Goal: Information Seeking & Learning: Learn about a topic

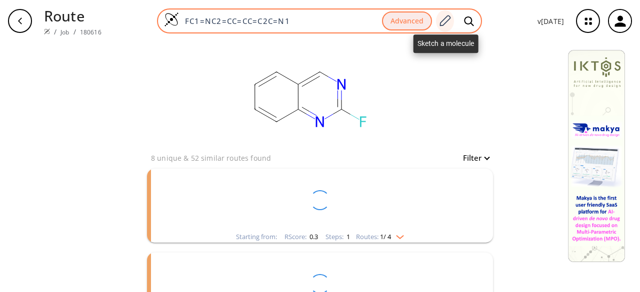
click at [447, 22] on icon at bounding box center [445, 20] width 11 height 11
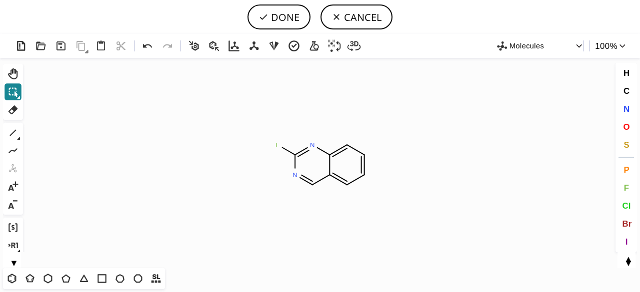
click at [14, 92] on icon at bounding box center [12, 91] width 13 height 13
click at [51, 278] on icon at bounding box center [47, 278] width 13 height 13
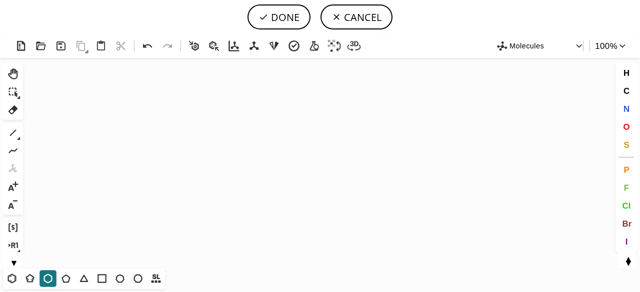
drag, startPoint x: 335, startPoint y: 145, endPoint x: 249, endPoint y: 191, distance: 97.0
click at [335, 145] on icon "Created with [PERSON_NAME] 2.3.0" at bounding box center [320, 163] width 586 height 210
click at [628, 107] on span "N" at bounding box center [626, 108] width 6 height 9
click at [335, 167] on tspan "N" at bounding box center [335, 167] width 5 height 7
drag, startPoint x: 13, startPoint y: 131, endPoint x: 193, endPoint y: 145, distance: 180.5
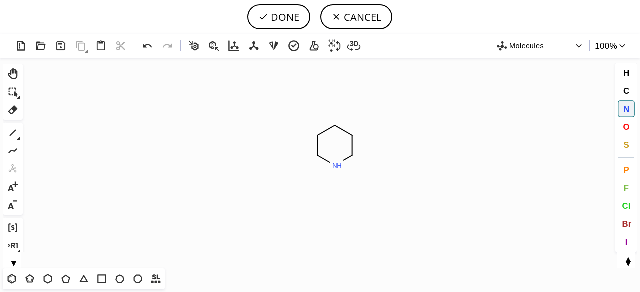
click at [17, 131] on icon at bounding box center [12, 132] width 13 height 13
click at [630, 109] on button "N" at bounding box center [626, 108] width 17 height 17
click at [378, 126] on tspan "N" at bounding box center [378, 125] width 5 height 7
drag, startPoint x: 149, startPoint y: 48, endPoint x: 158, endPoint y: 50, distance: 9.3
click at [149, 48] on icon at bounding box center [147, 46] width 14 height 14
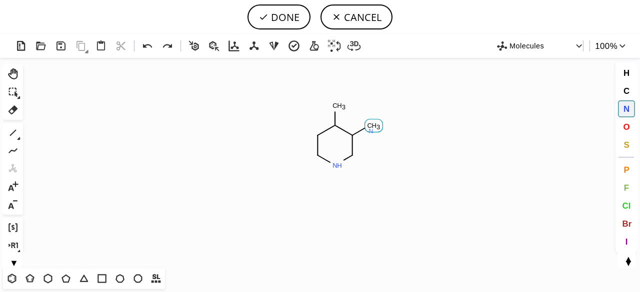
click at [371, 130] on tspan "N" at bounding box center [370, 130] width 5 height 7
click at [290, 20] on button "DONE" at bounding box center [278, 16] width 63 height 25
type input "C1CNCC(N)C1C"
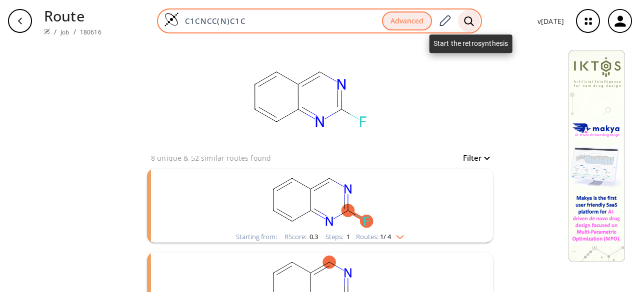
click at [471, 15] on div at bounding box center [469, 21] width 22 height 22
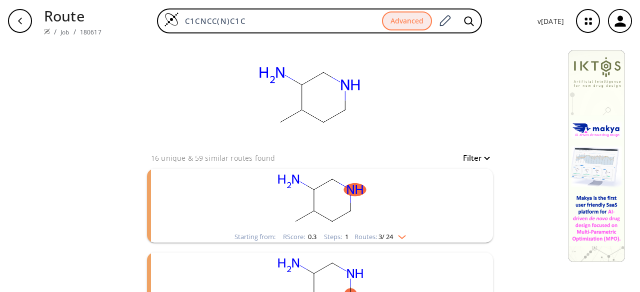
click at [390, 206] on rect "clusters" at bounding box center [320, 200] width 260 height 62
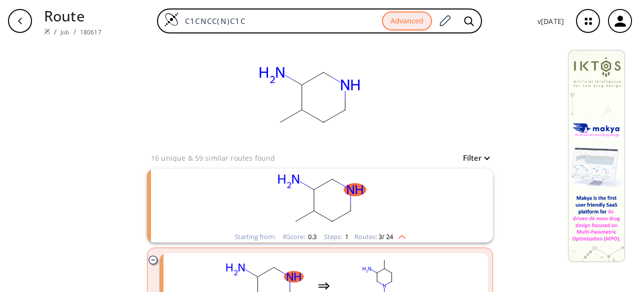
scroll to position [100, 0]
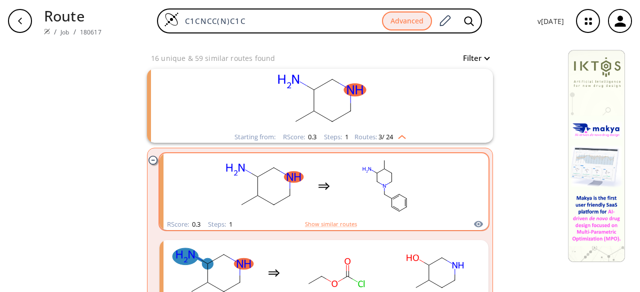
click at [389, 205] on ellipse "clusters" at bounding box center [391, 207] width 5 height 5
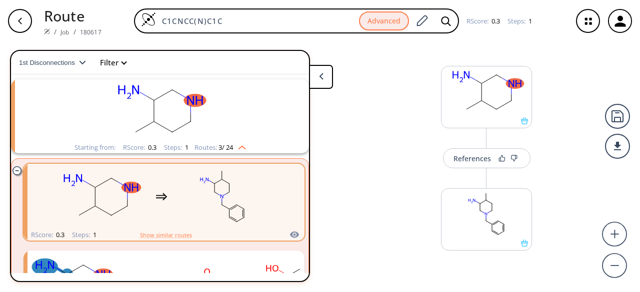
scroll to position [17, 0]
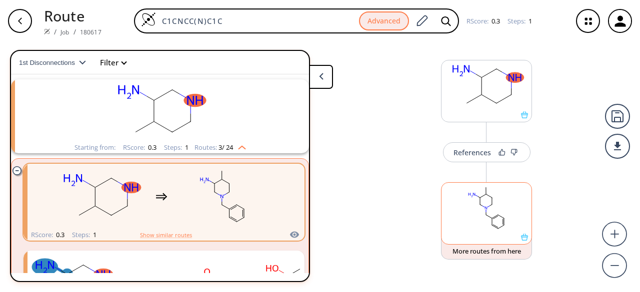
click at [492, 237] on div at bounding box center [486, 237] width 90 height 7
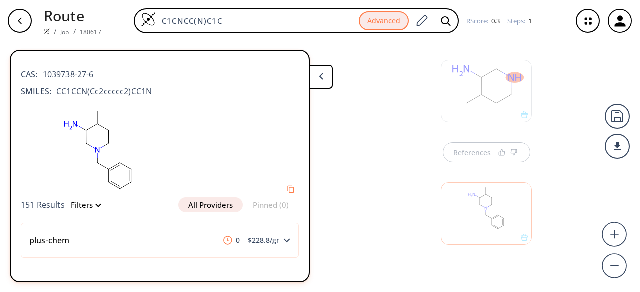
click at [505, 116] on div at bounding box center [486, 91] width 91 height 62
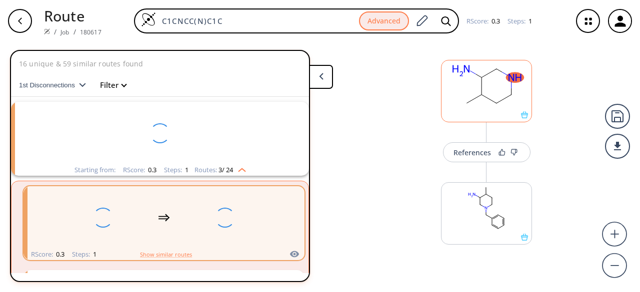
scroll to position [22, 0]
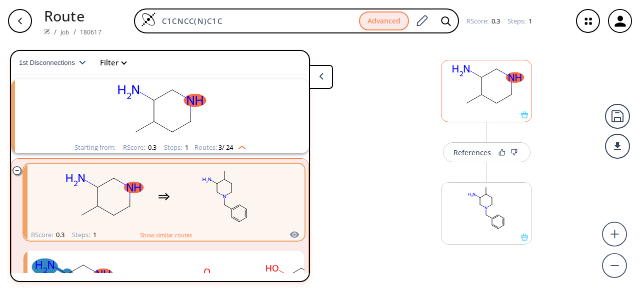
click at [505, 116] on div at bounding box center [486, 114] width 90 height 7
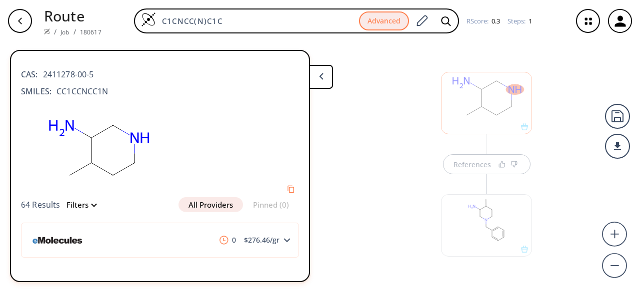
scroll to position [21, 0]
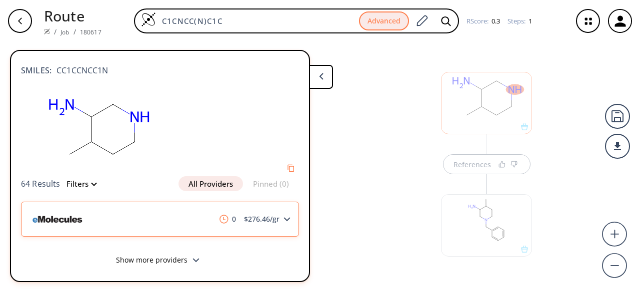
click at [284, 218] on polygon at bounding box center [287, 219] width 6 height 4
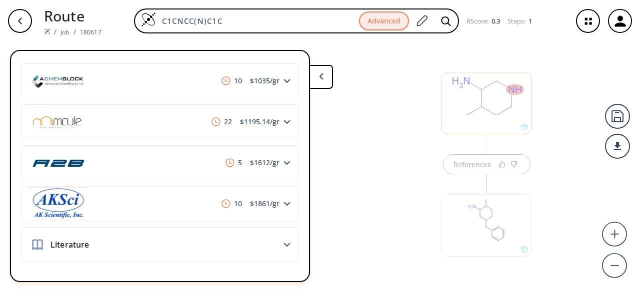
scroll to position [279, 0]
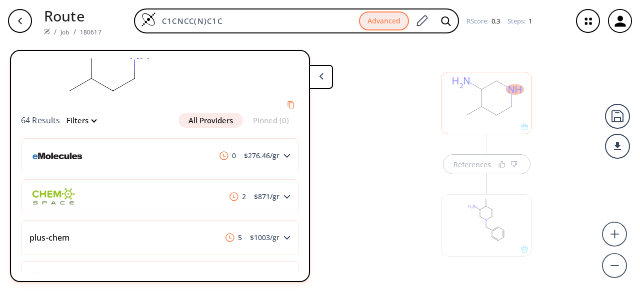
click at [341, 130] on div "References" at bounding box center [320, 163] width 640 height 242
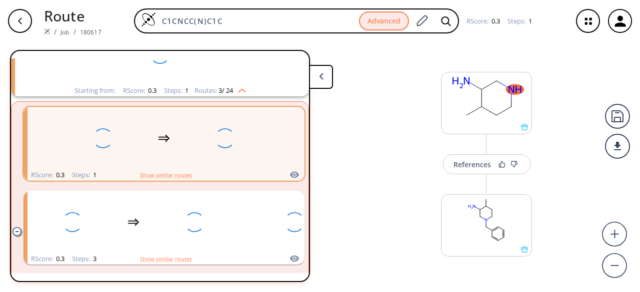
scroll to position [22, 0]
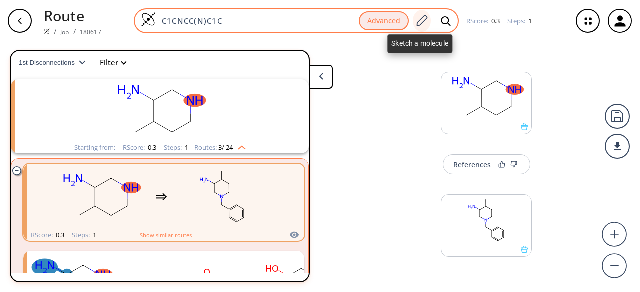
click at [417, 22] on icon at bounding box center [422, 20] width 11 height 11
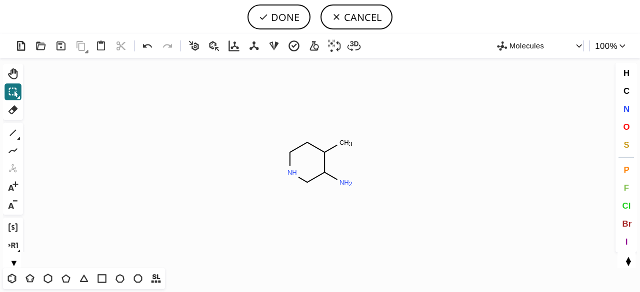
drag, startPoint x: 12, startPoint y: 131, endPoint x: 221, endPoint y: 204, distance: 221.2
click at [13, 131] on icon at bounding box center [12, 132] width 13 height 13
drag, startPoint x: 292, startPoint y: 172, endPoint x: 276, endPoint y: 181, distance: 18.1
drag, startPoint x: 276, startPoint y: 182, endPoint x: 276, endPoint y: 197, distance: 14.5
click at [6, 276] on icon at bounding box center [11, 278] width 13 height 13
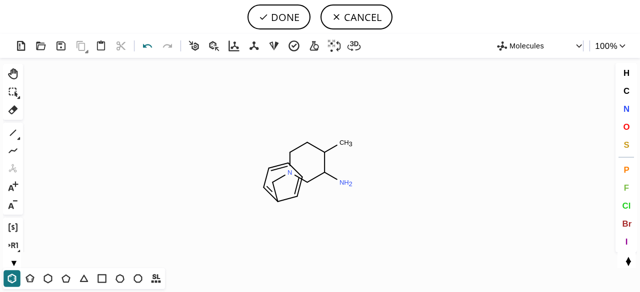
click at [150, 48] on icon at bounding box center [147, 46] width 14 height 14
click at [8, 134] on icon at bounding box center [12, 132] width 13 height 13
drag, startPoint x: 280, startPoint y: 180, endPoint x: 259, endPoint y: 168, distance: 24.0
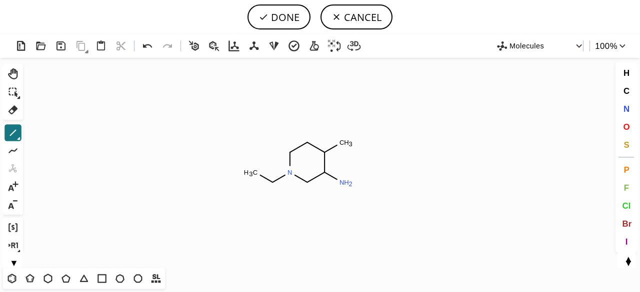
drag, startPoint x: 275, startPoint y: 181, endPoint x: 249, endPoint y: 165, distance: 30.2
click at [249, 165] on icon "Created with [PERSON_NAME] 2.3.0 N N H 2 C H 3 C H 3" at bounding box center [320, 163] width 586 height 210
click at [7, 278] on icon at bounding box center [11, 278] width 13 height 13
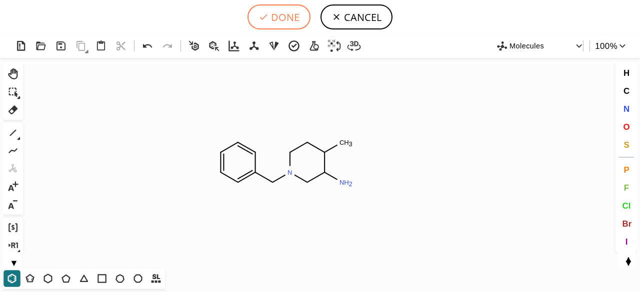
click at [299, 12] on button "DONE" at bounding box center [278, 16] width 63 height 25
type input "C1C(C)C(N)CN(CC2C=CC=CC=2)C1"
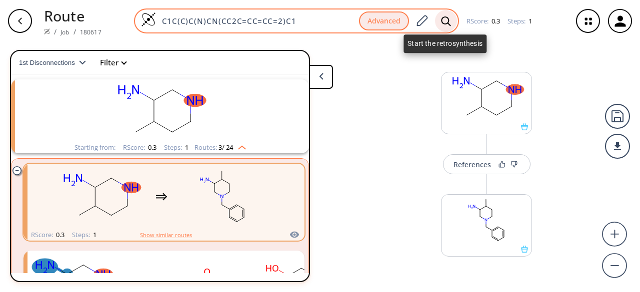
click at [442, 17] on icon at bounding box center [445, 20] width 9 height 9
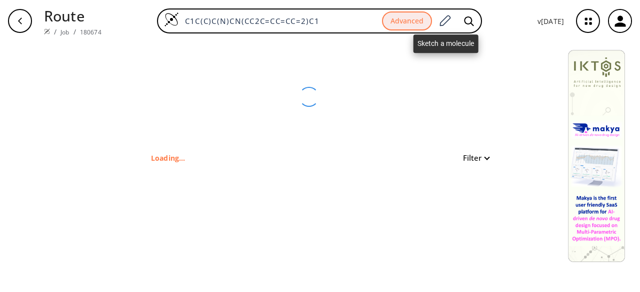
type input "C1(N)CN(CC2C=CC=CC=2)CCC1C"
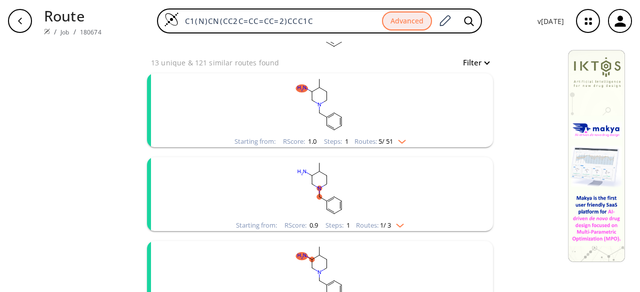
scroll to position [100, 0]
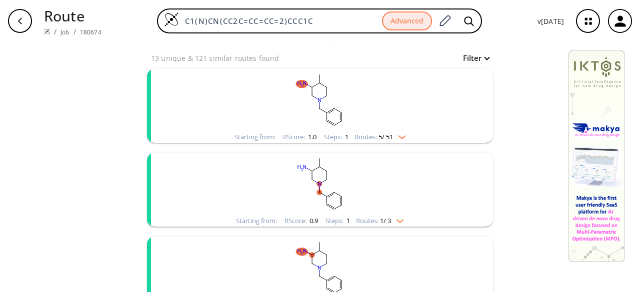
click at [389, 105] on rect "clusters" at bounding box center [320, 100] width 260 height 62
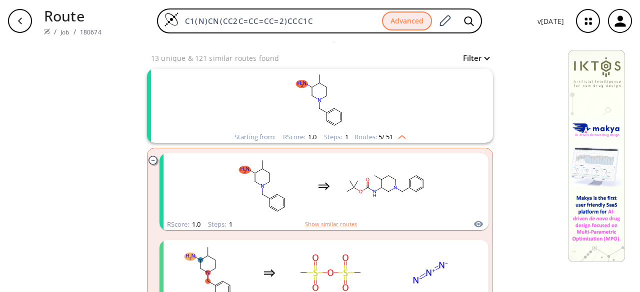
scroll to position [150, 0]
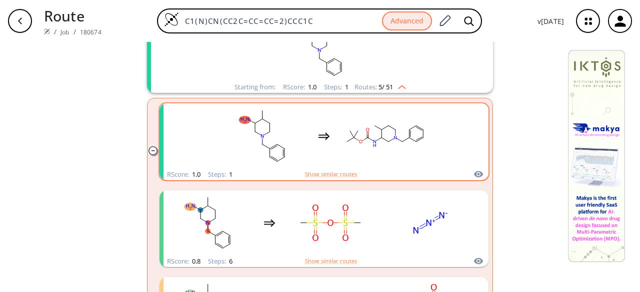
click at [381, 143] on rect "clusters" at bounding box center [385, 136] width 90 height 62
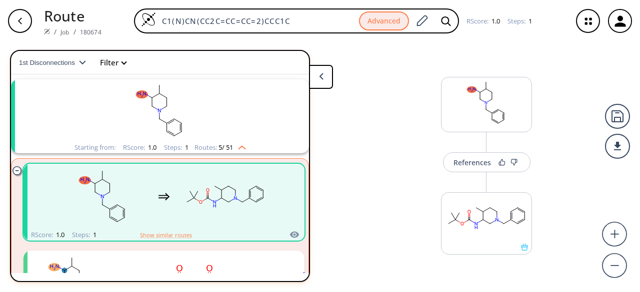
scroll to position [10, 0]
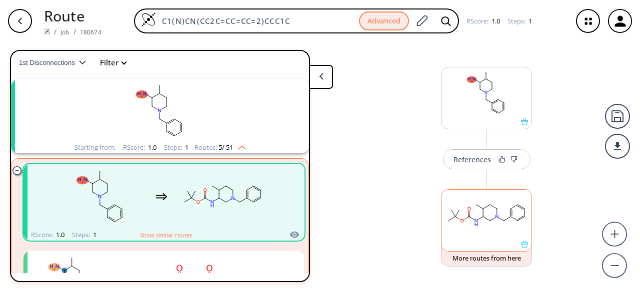
click at [508, 238] on rect at bounding box center [486, 215] width 90 height 51
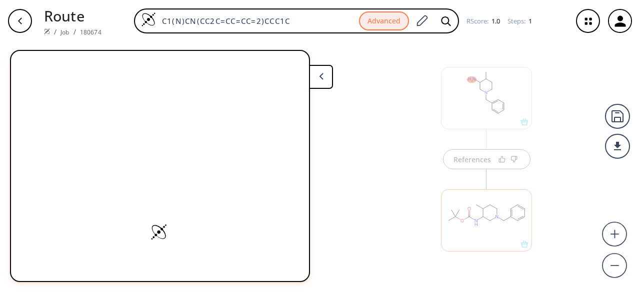
scroll to position [17, 0]
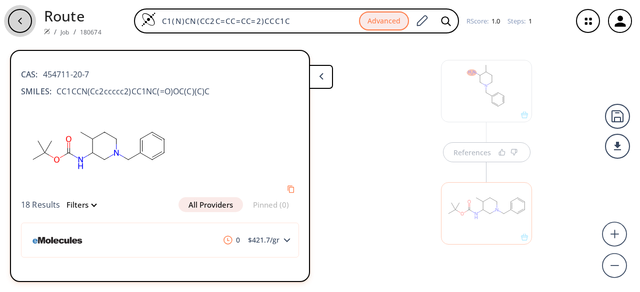
click at [23, 26] on div "button" at bounding box center [20, 21] width 24 height 24
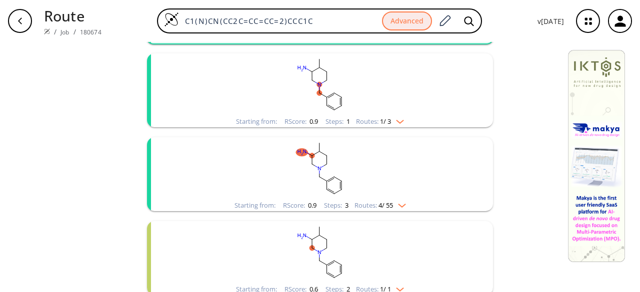
scroll to position [200, 0]
click at [350, 101] on rect "clusters" at bounding box center [320, 84] width 260 height 62
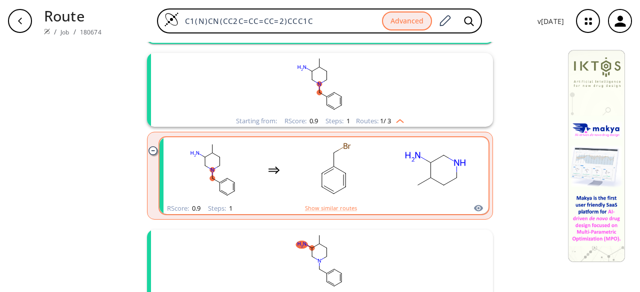
click at [351, 171] on rect "clusters" at bounding box center [335, 170] width 90 height 62
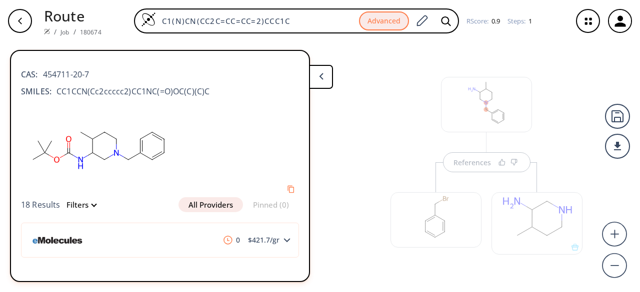
click at [461, 163] on div "References" at bounding box center [486, 171] width 212 height 248
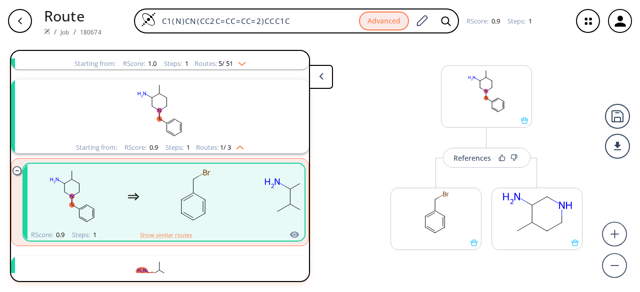
scroll to position [17, 0]
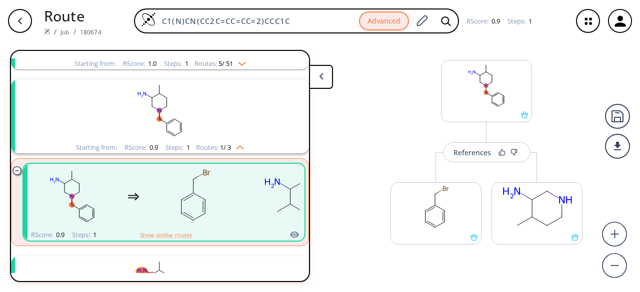
click at [389, 262] on div "More routes from here" at bounding box center [435, 208] width 101 height 112
click at [546, 239] on div at bounding box center [537, 237] width 90 height 7
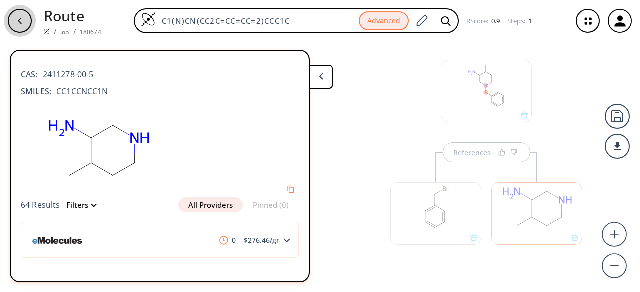
click at [21, 26] on div "button" at bounding box center [20, 21] width 24 height 24
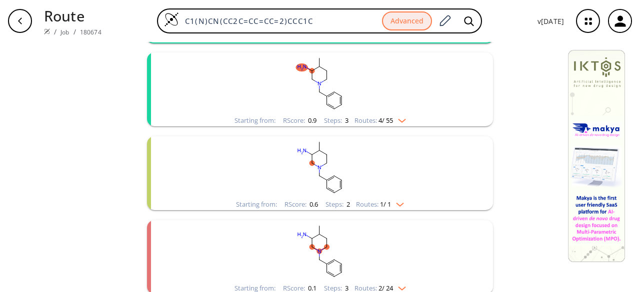
scroll to position [291, 0]
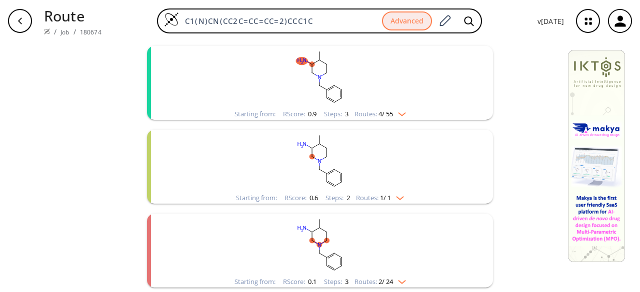
click at [341, 93] on rect "clusters" at bounding box center [320, 77] width 260 height 62
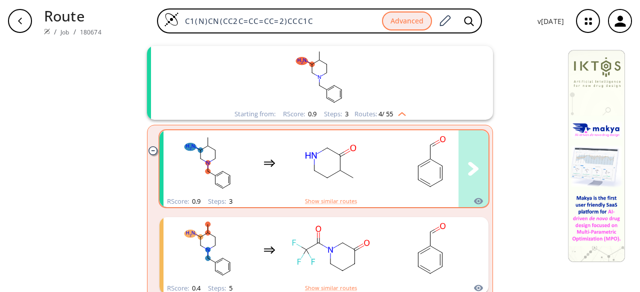
click at [341, 178] on rect "clusters" at bounding box center [330, 163] width 90 height 62
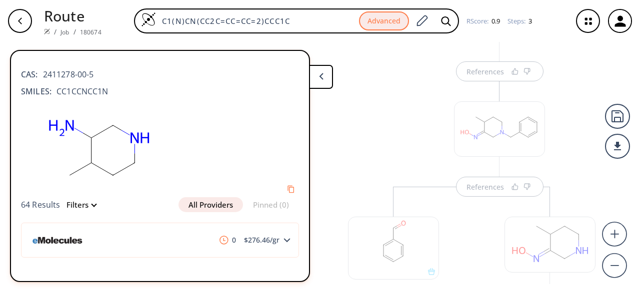
scroll to position [100, 0]
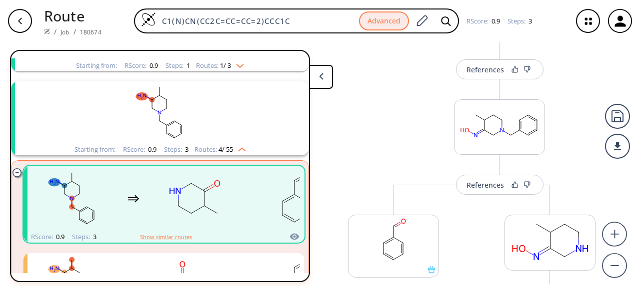
scroll to position [190, 0]
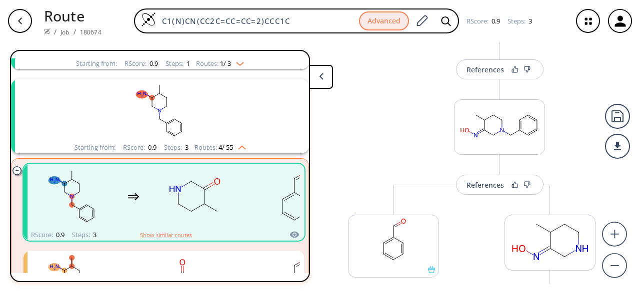
click at [502, 184] on div "References" at bounding box center [484, 185] width 37 height 6
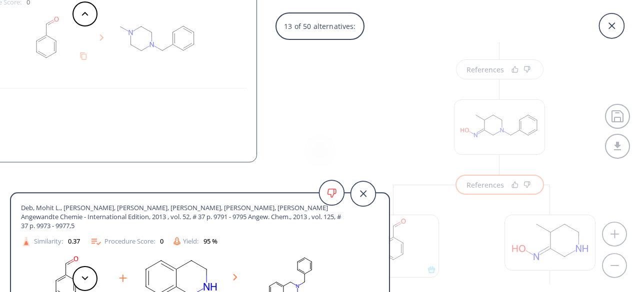
scroll to position [10, 0]
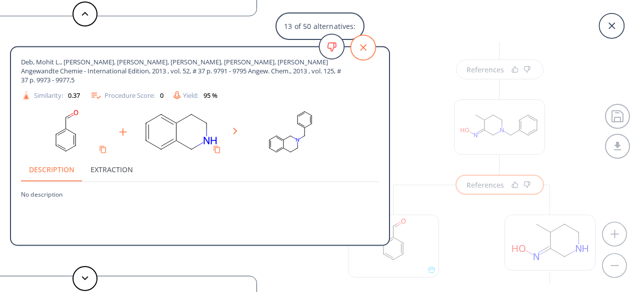
click at [366, 43] on icon at bounding box center [362, 47] width 25 height 25
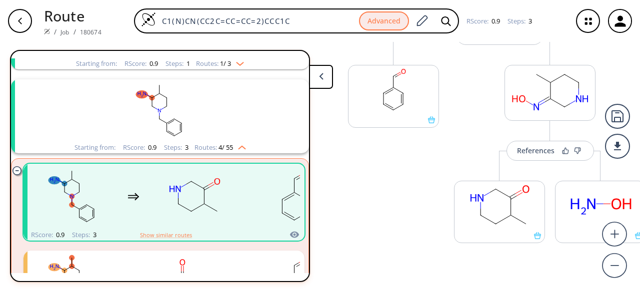
scroll to position [287, 0]
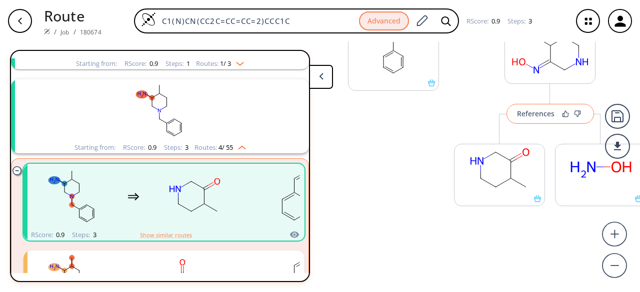
click at [541, 110] on div "References" at bounding box center [535, 113] width 37 height 6
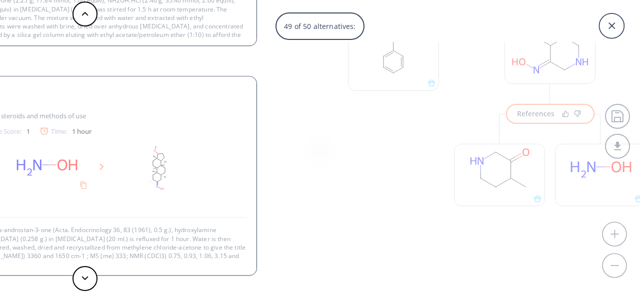
scroll to position [0, 0]
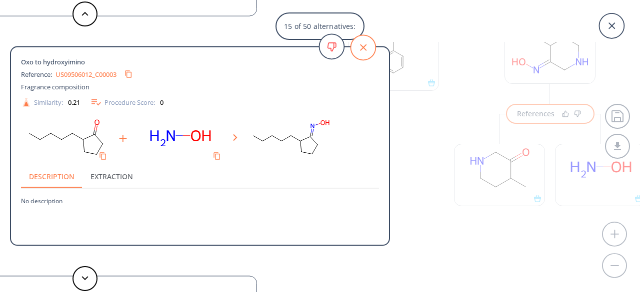
click at [360, 50] on icon at bounding box center [362, 47] width 25 height 25
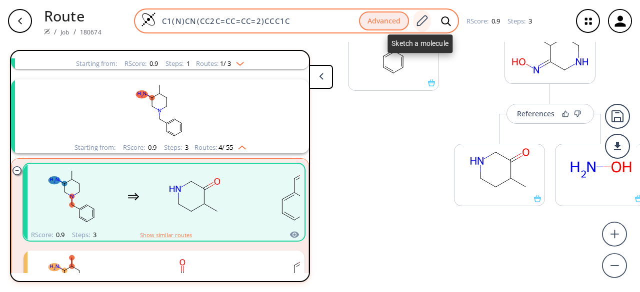
click at [420, 22] on icon at bounding box center [421, 20] width 13 height 13
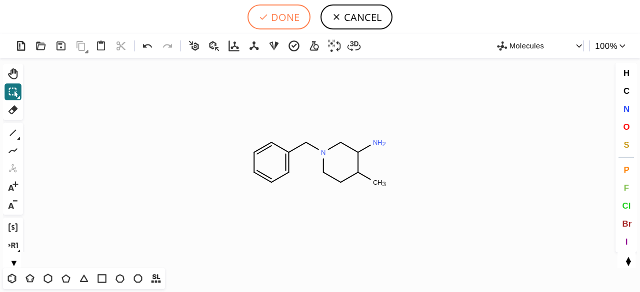
click at [266, 18] on icon at bounding box center [263, 17] width 10 height 10
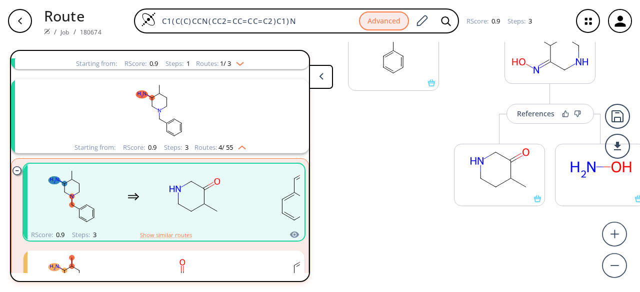
drag, startPoint x: 302, startPoint y: 19, endPoint x: 121, endPoint y: 12, distance: 180.5
click at [121, 12] on div "C1(C(C)CCN(CC2=CC=CC=C2)C1)N Advanced RScore : 0.9 Steps : 3" at bounding box center [336, 20] width 454 height 25
paste input "O=C1CN(CC2=CC=CC=C2)CC[C@@H]1C"
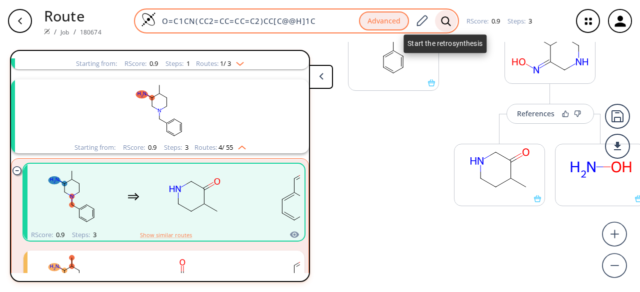
type input "O=C1CN(CC2=CC=CC=C2)CC[C@@H]1C"
click at [446, 18] on icon at bounding box center [445, 20] width 9 height 9
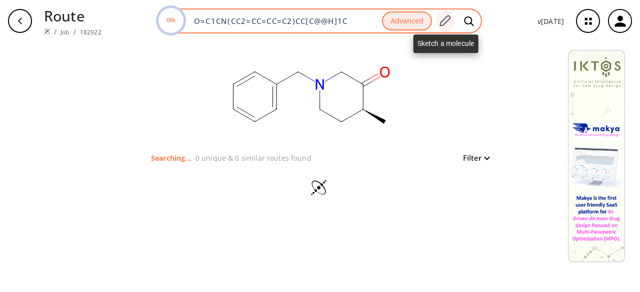
click at [450, 21] on icon at bounding box center [444, 20] width 13 height 13
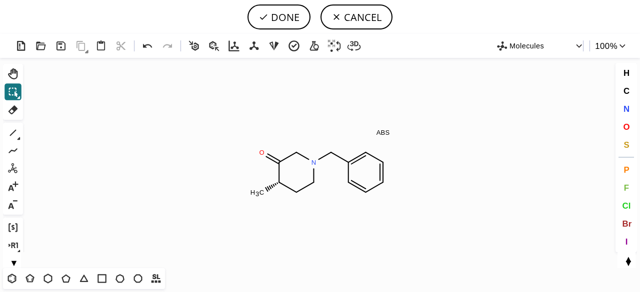
click at [19, 138] on icon at bounding box center [18, 138] width 3 height 3
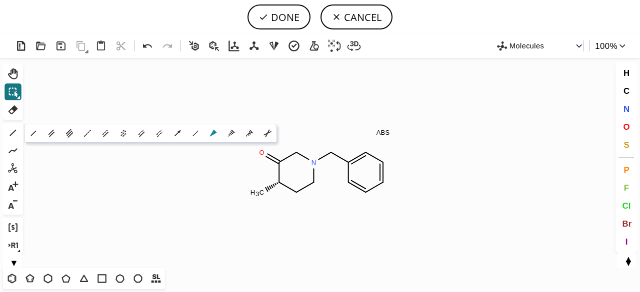
click at [215, 132] on icon at bounding box center [213, 133] width 7 height 7
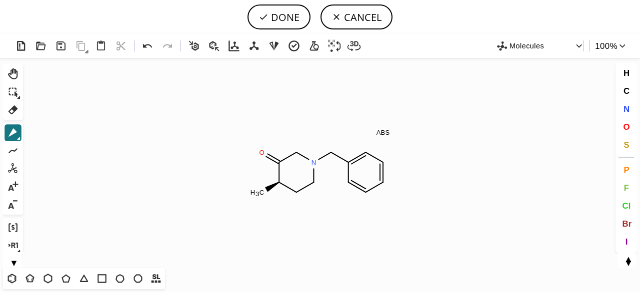
click at [283, 20] on button "DONE" at bounding box center [278, 16] width 63 height 25
type input "O=C1[C@H](C)CCN(CC2C=CC=CC=2)C1"
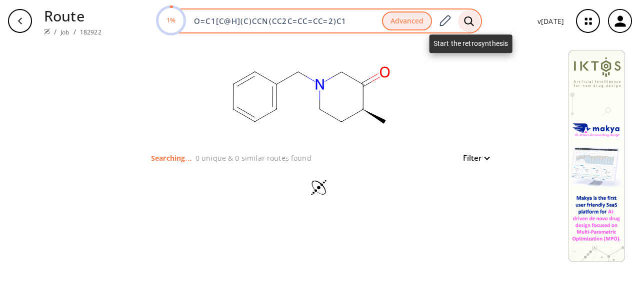
click at [467, 20] on icon at bounding box center [469, 21] width 10 height 10
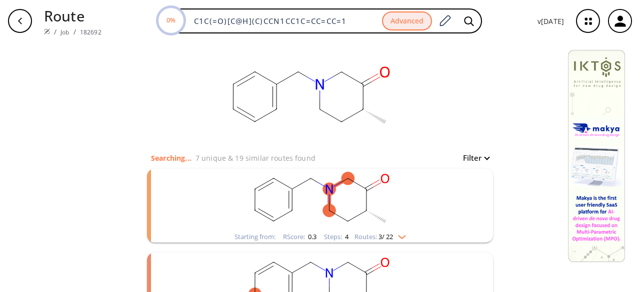
click at [398, 214] on rect "clusters" at bounding box center [320, 200] width 260 height 62
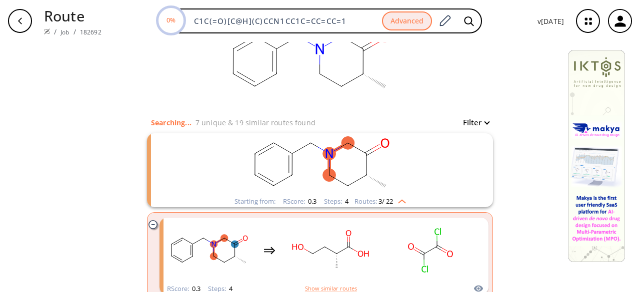
scroll to position [100, 0]
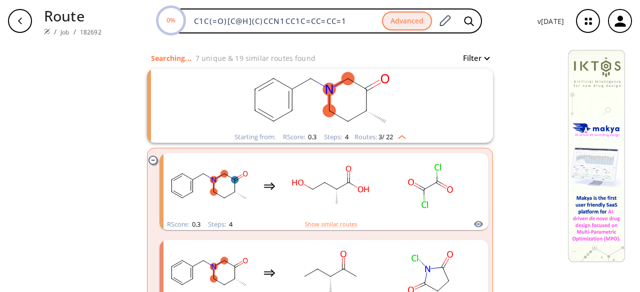
click at [406, 117] on rect "clusters" at bounding box center [320, 100] width 260 height 62
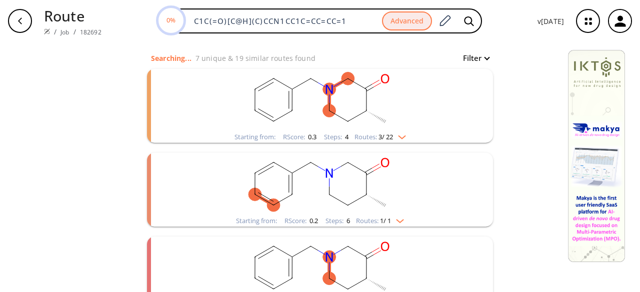
click at [406, 117] on rect "clusters" at bounding box center [320, 100] width 260 height 62
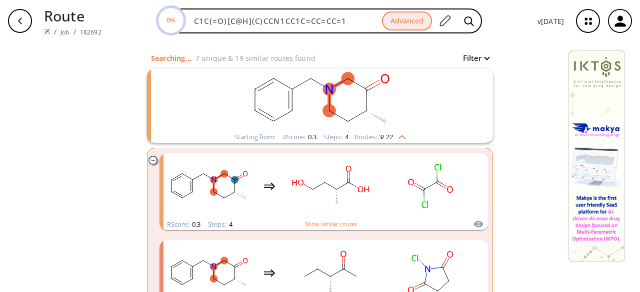
click at [406, 117] on rect "clusters" at bounding box center [320, 100] width 260 height 62
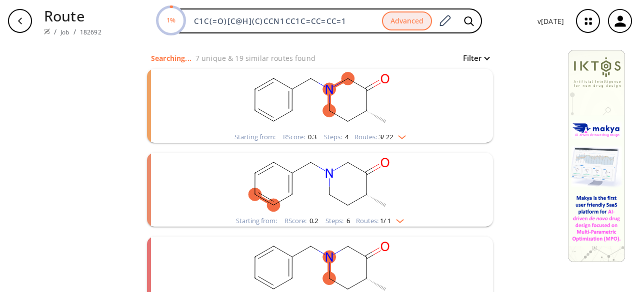
click at [378, 196] on rect "clusters" at bounding box center [320, 184] width 260 height 62
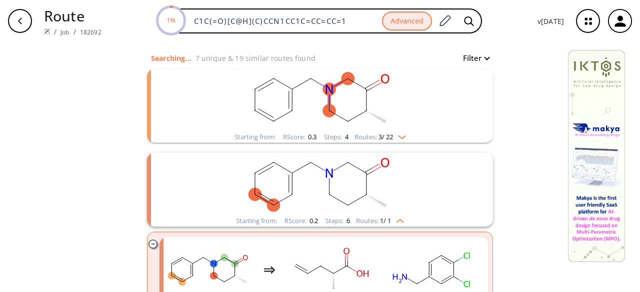
click at [378, 196] on rect "clusters" at bounding box center [320, 184] width 260 height 62
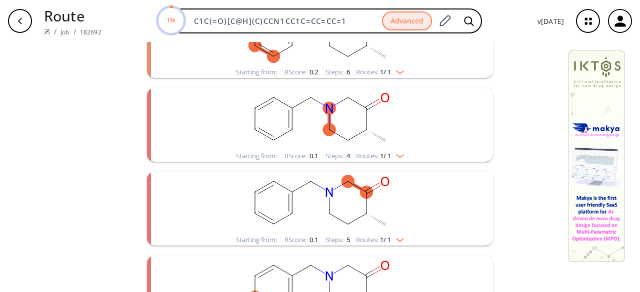
scroll to position [250, 0]
click at [381, 134] on ellipse "clusters" at bounding box center [384, 139] width 13 height 13
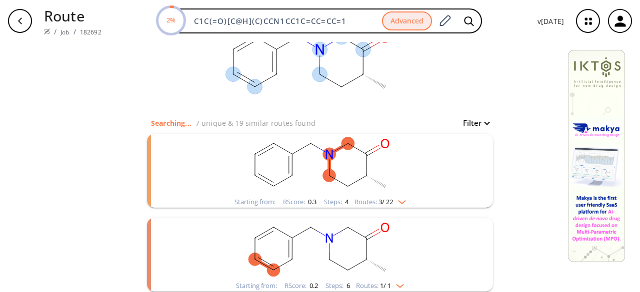
scroll to position [0, 0]
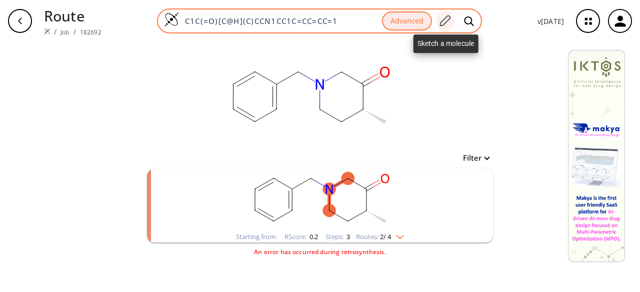
click at [447, 16] on icon at bounding box center [444, 20] width 13 height 13
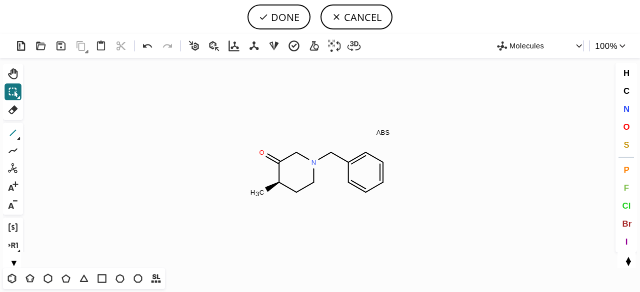
click at [12, 130] on icon at bounding box center [12, 132] width 13 height 13
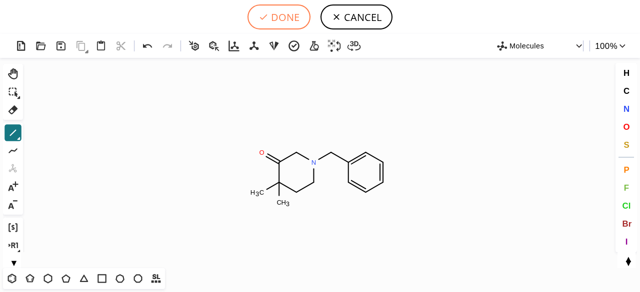
click at [285, 18] on button "DONE" at bounding box center [278, 16] width 63 height 25
type input "C1N(CC2=CC=CC=C2)CCC(C)(C)C1=O"
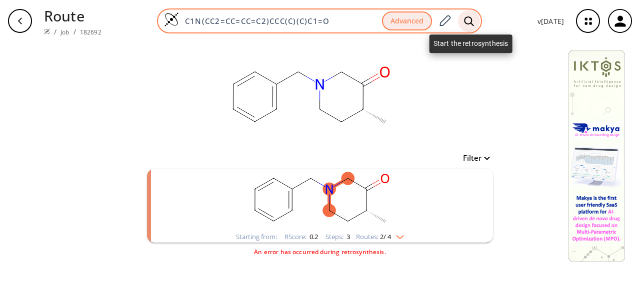
click at [473, 20] on icon at bounding box center [469, 21] width 10 height 10
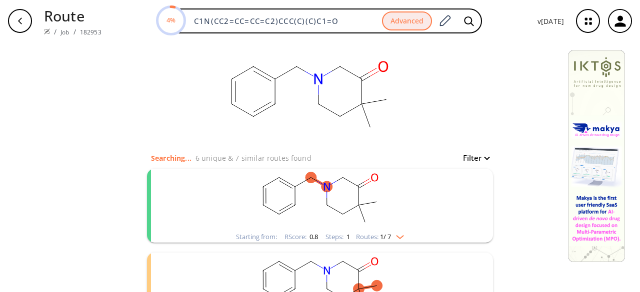
click at [419, 215] on rect "clusters" at bounding box center [320, 200] width 260 height 62
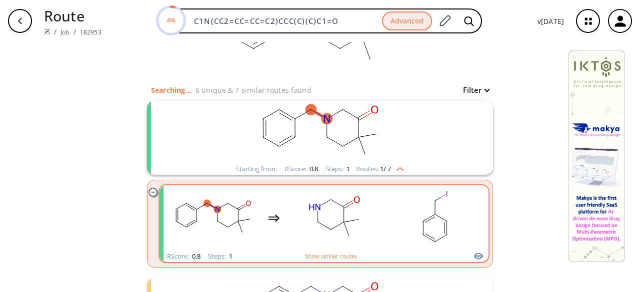
scroll to position [150, 0]
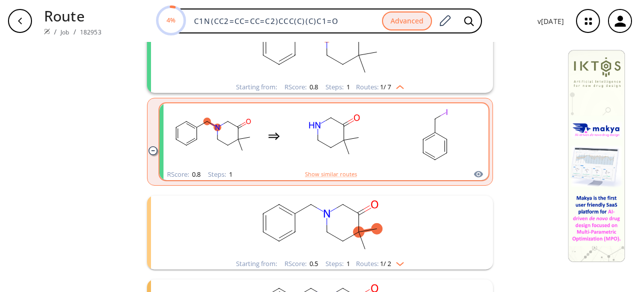
click at [390, 162] on rect "clusters" at bounding box center [435, 136] width 90 height 62
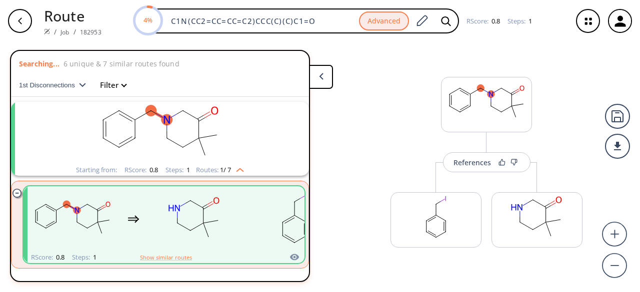
scroll to position [22, 0]
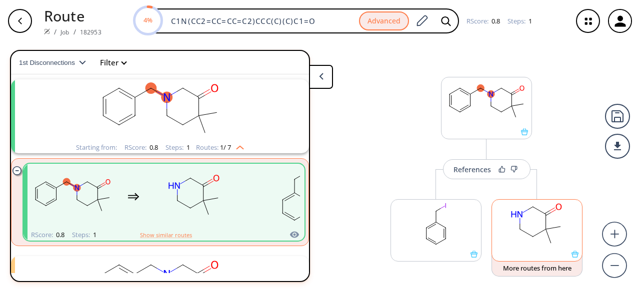
click at [530, 243] on rect at bounding box center [537, 225] width 90 height 51
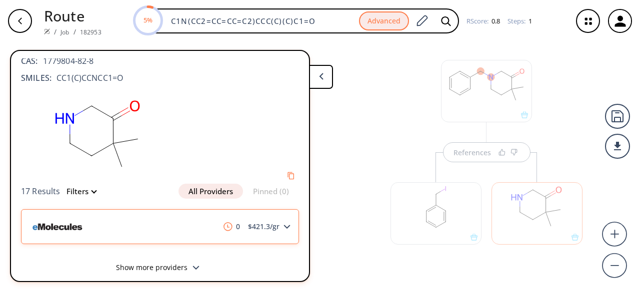
scroll to position [21, 0]
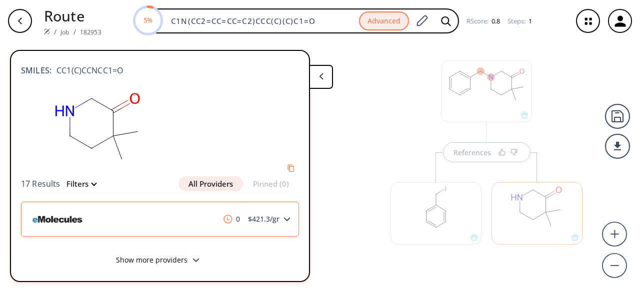
click at [139, 224] on div "0 $ 421.3 /gr" at bounding box center [160, 219] width 278 height 35
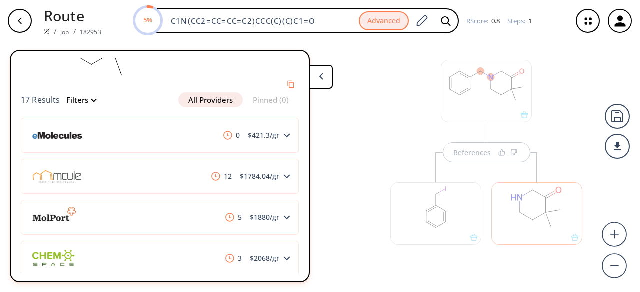
scroll to position [115, 0]
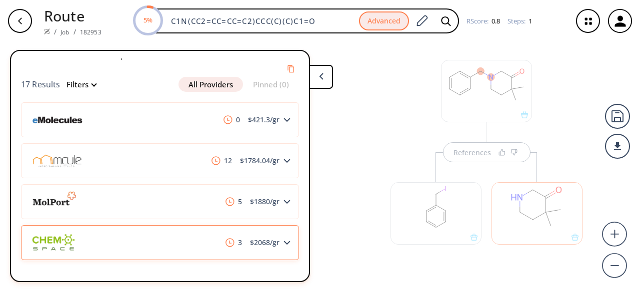
click at [157, 233] on div "3 $ 2068 /gr" at bounding box center [160, 242] width 278 height 35
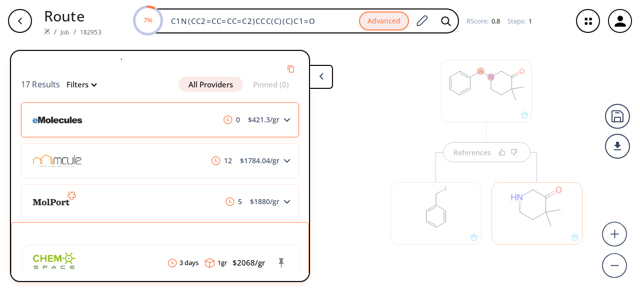
click at [154, 131] on div "0 $ 421.3 /gr" at bounding box center [160, 119] width 278 height 35
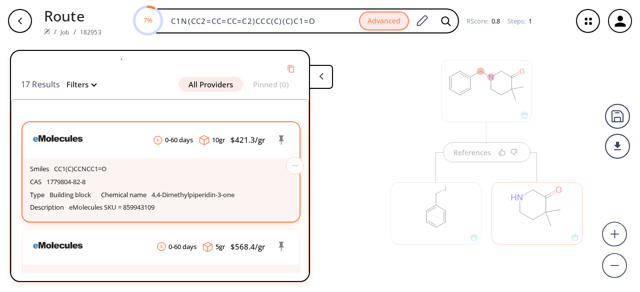
click at [153, 178] on div "CAS 1779804-82-8" at bounding box center [161, 182] width 262 height 13
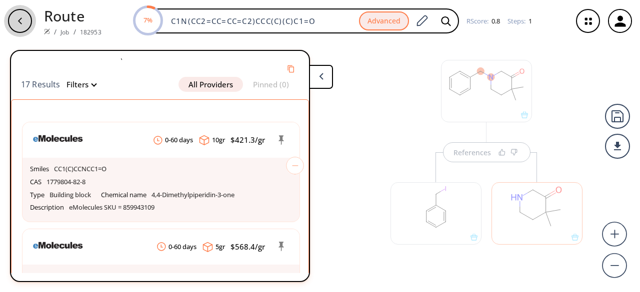
click at [21, 22] on icon "button" at bounding box center [20, 21] width 8 height 8
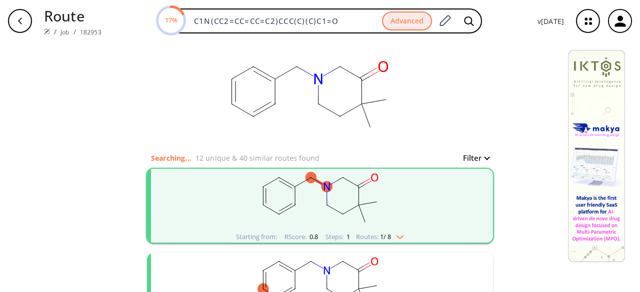
scroll to position [150, 0]
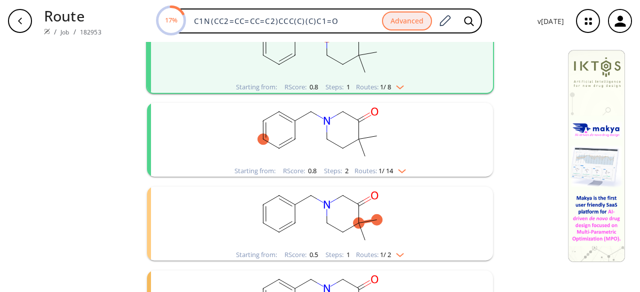
click at [301, 156] on rect "clusters" at bounding box center [320, 134] width 260 height 62
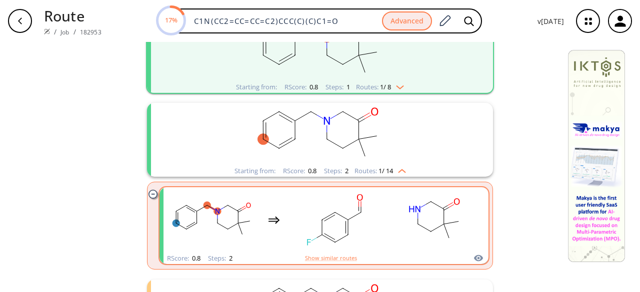
click at [343, 222] on ellipse "clusters" at bounding box center [347, 219] width 9 height 9
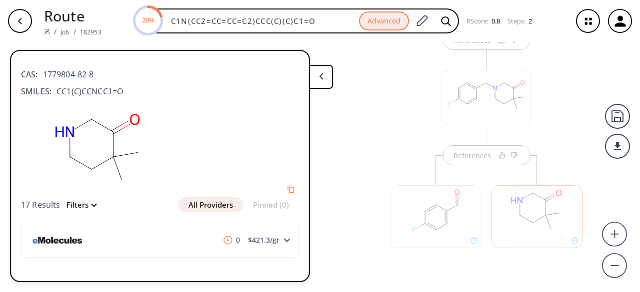
scroll to position [145, 0]
click at [523, 214] on div at bounding box center [536, 201] width 91 height 62
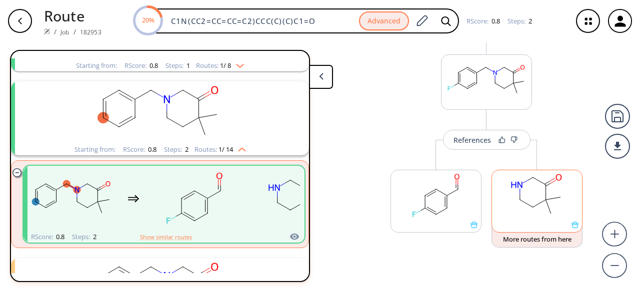
scroll to position [106, 0]
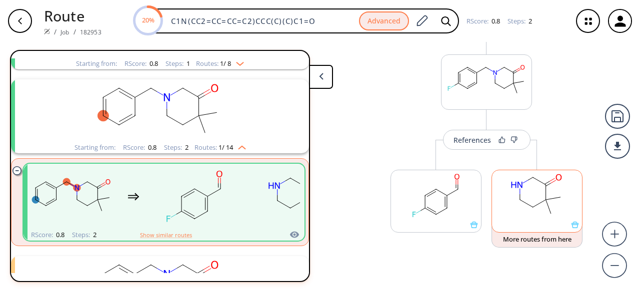
click at [526, 215] on rect at bounding box center [537, 195] width 90 height 51
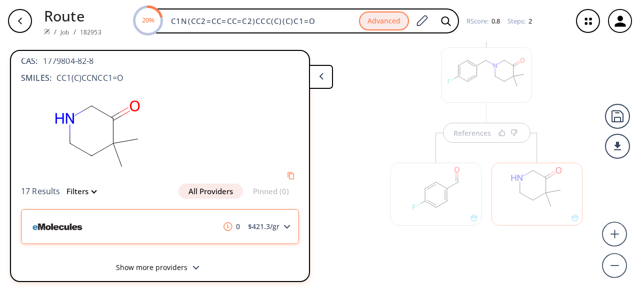
scroll to position [21, 0]
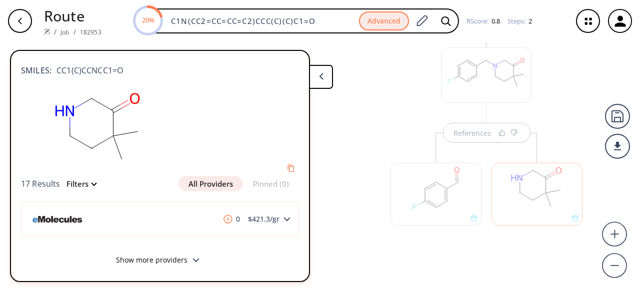
click at [192, 261] on polygon at bounding box center [195, 260] width 6 height 4
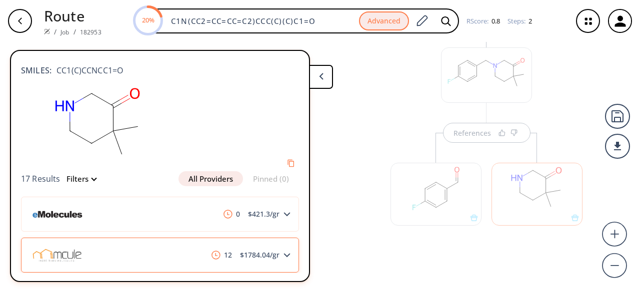
scroll to position [115, 0]
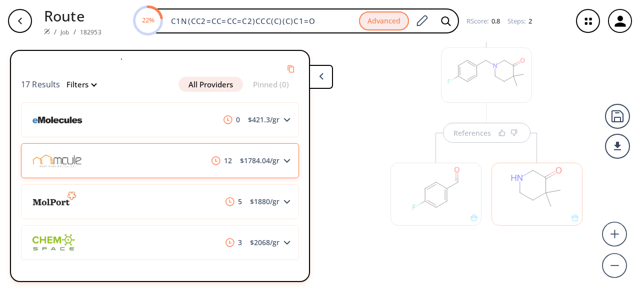
click at [157, 171] on div "12 $ 1784.04 /gr" at bounding box center [160, 160] width 278 height 35
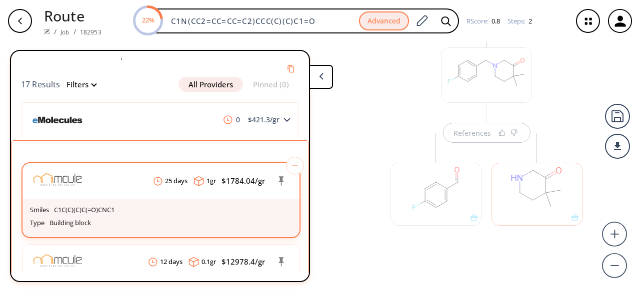
click at [147, 190] on header "25 days 1 gr $ 1784.04 /gr" at bounding box center [160, 180] width 277 height 35
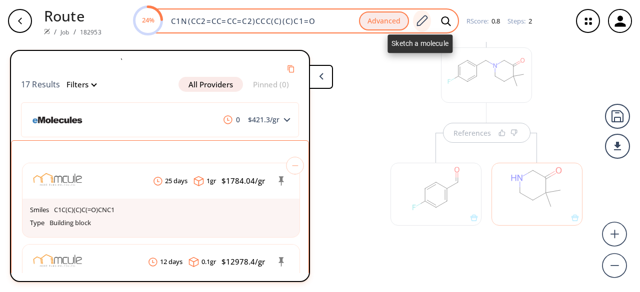
click at [415, 22] on icon at bounding box center [421, 20] width 13 height 13
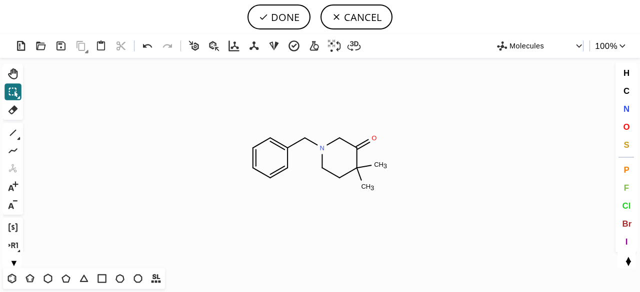
drag, startPoint x: 14, startPoint y: 107, endPoint x: 244, endPoint y: 147, distance: 233.3
click at [20, 109] on button "Del" at bounding box center [12, 109] width 17 height 17
click at [305, 140] on circle at bounding box center [304, 137] width 13 height 13
click at [286, 149] on circle at bounding box center [287, 147] width 13 height 13
click at [286, 165] on tspan "C" at bounding box center [287, 167] width 5 height 7
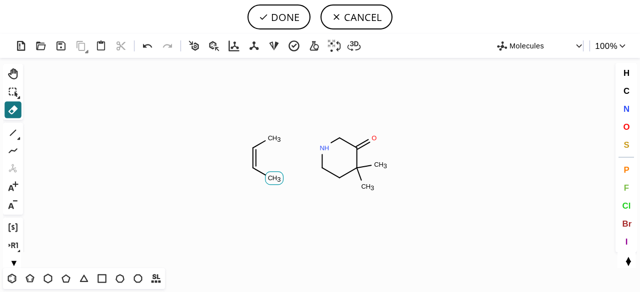
click at [268, 179] on tspan "C" at bounding box center [270, 177] width 5 height 7
click at [250, 168] on tspan "C" at bounding box center [252, 167] width 5 height 7
click at [252, 152] on rect at bounding box center [248, 148] width 18 height 13
click at [270, 139] on tspan "C" at bounding box center [270, 137] width 5 height 7
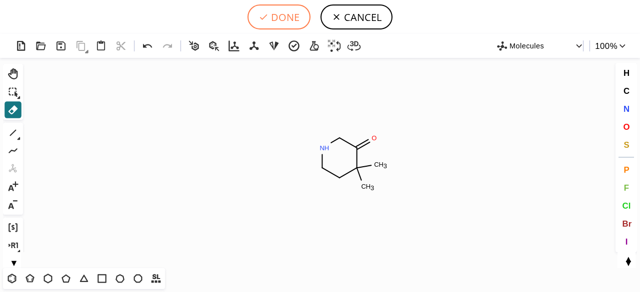
click at [285, 18] on button "DONE" at bounding box center [278, 16] width 63 height 25
type input "C1C(=O)C(C)(C)CCN1"
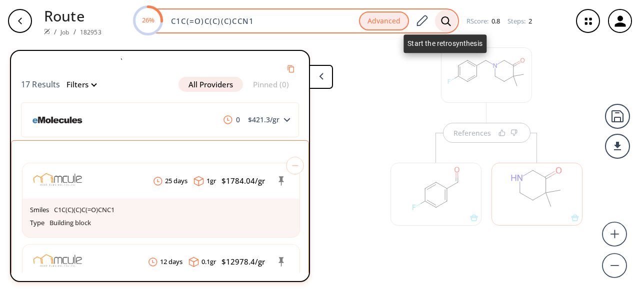
click at [444, 17] on icon at bounding box center [446, 21] width 10 height 10
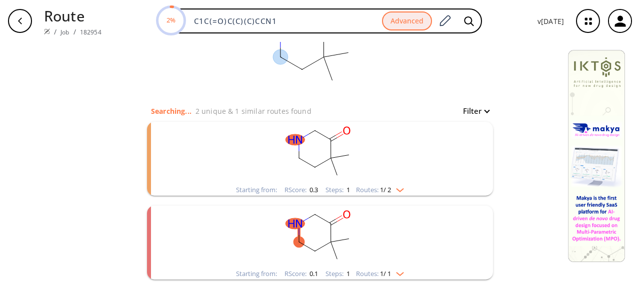
scroll to position [89, 0]
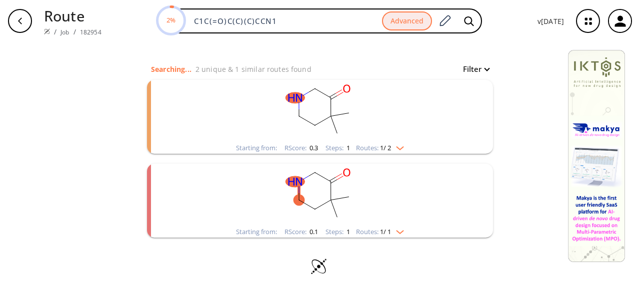
click at [391, 129] on rect "clusters" at bounding box center [320, 111] width 260 height 62
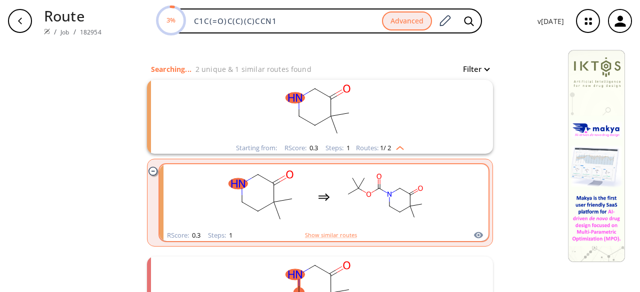
click at [392, 186] on rect "clusters" at bounding box center [385, 197] width 90 height 62
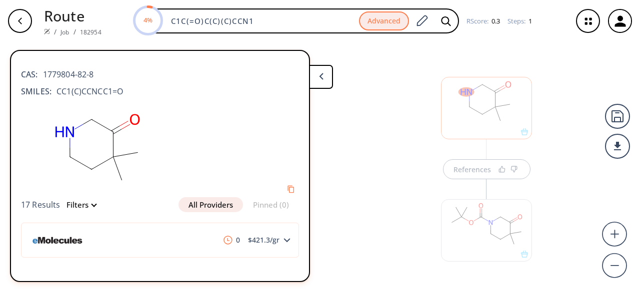
click at [478, 249] on div at bounding box center [486, 230] width 91 height 62
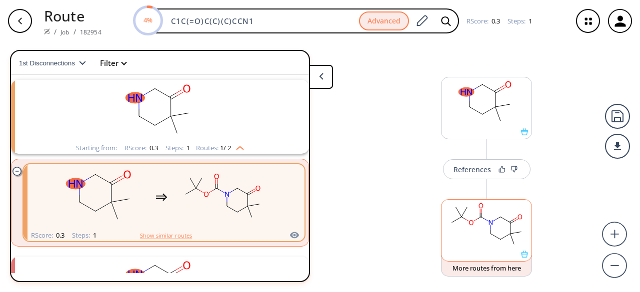
scroll to position [22, 0]
click at [478, 249] on rect at bounding box center [486, 225] width 90 height 51
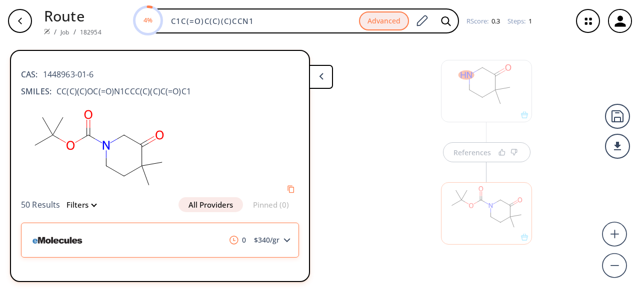
click at [203, 237] on div "0 $ 340 /gr" at bounding box center [160, 240] width 278 height 35
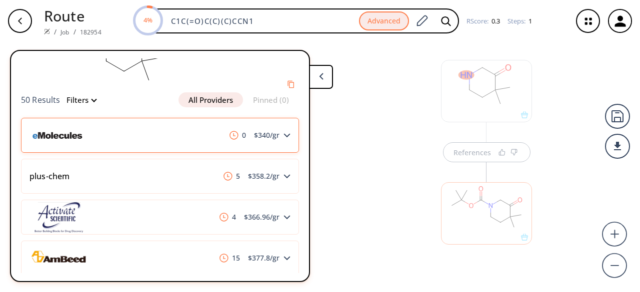
scroll to position [150, 0]
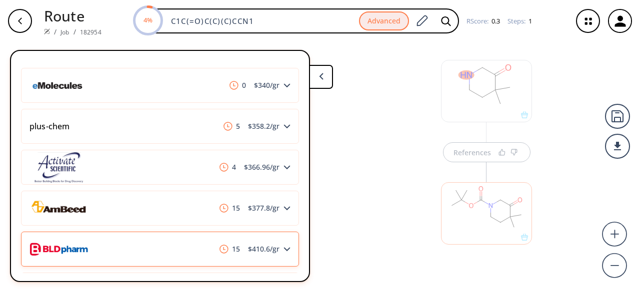
click at [196, 238] on div "15 $ 410.6 /gr" at bounding box center [160, 249] width 278 height 35
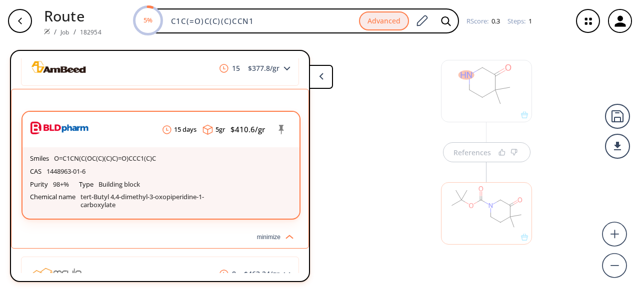
scroll to position [300, 0]
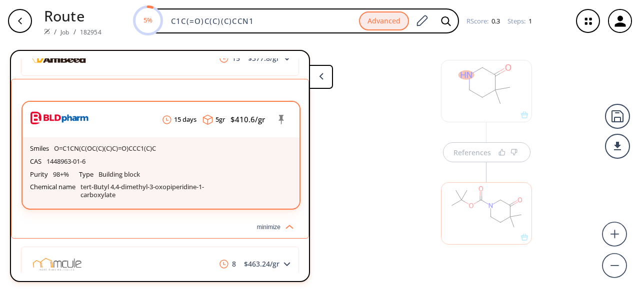
click at [185, 127] on header "15 days 5 gr $ 410.6 /gr" at bounding box center [160, 119] width 277 height 35
